Goal: Navigation & Orientation: Go to known website

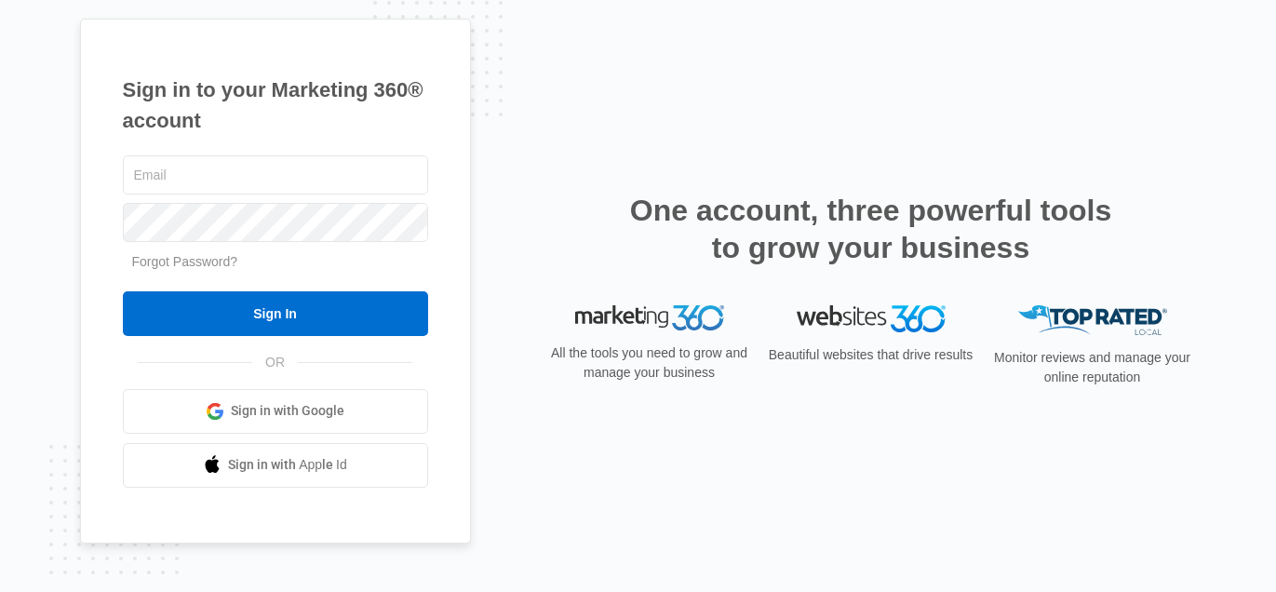
click at [243, 402] on span "Sign in with Google" at bounding box center [288, 411] width 114 height 20
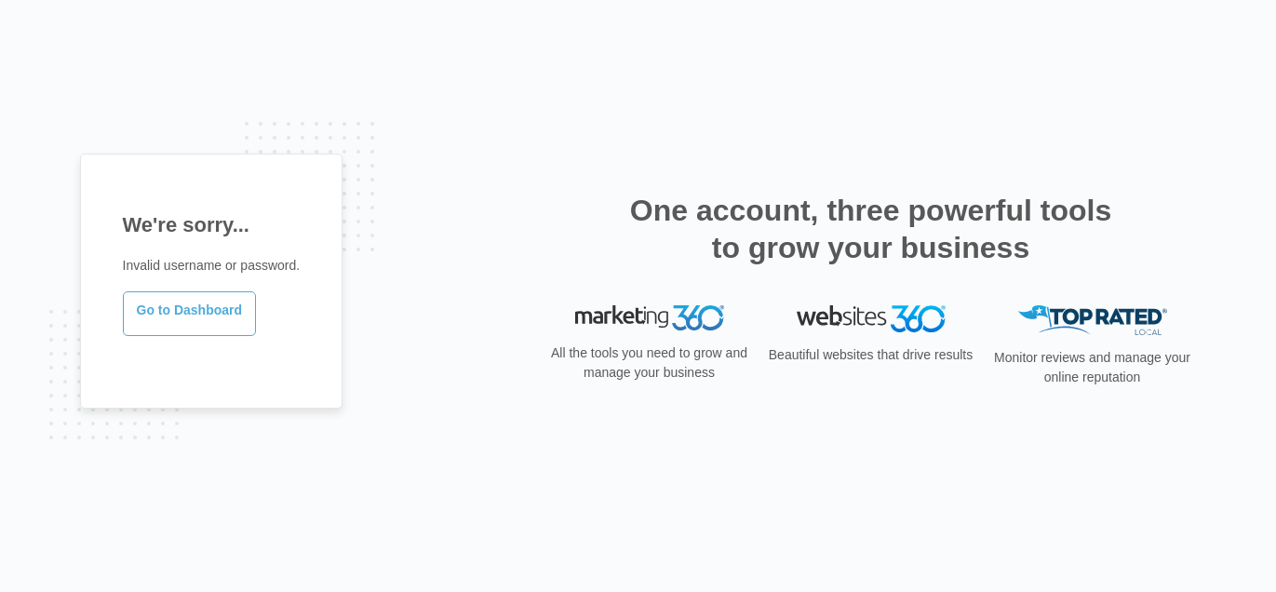
click at [155, 327] on link "Go to Dashboard" at bounding box center [190, 313] width 134 height 45
